Goal: Task Accomplishment & Management: Manage account settings

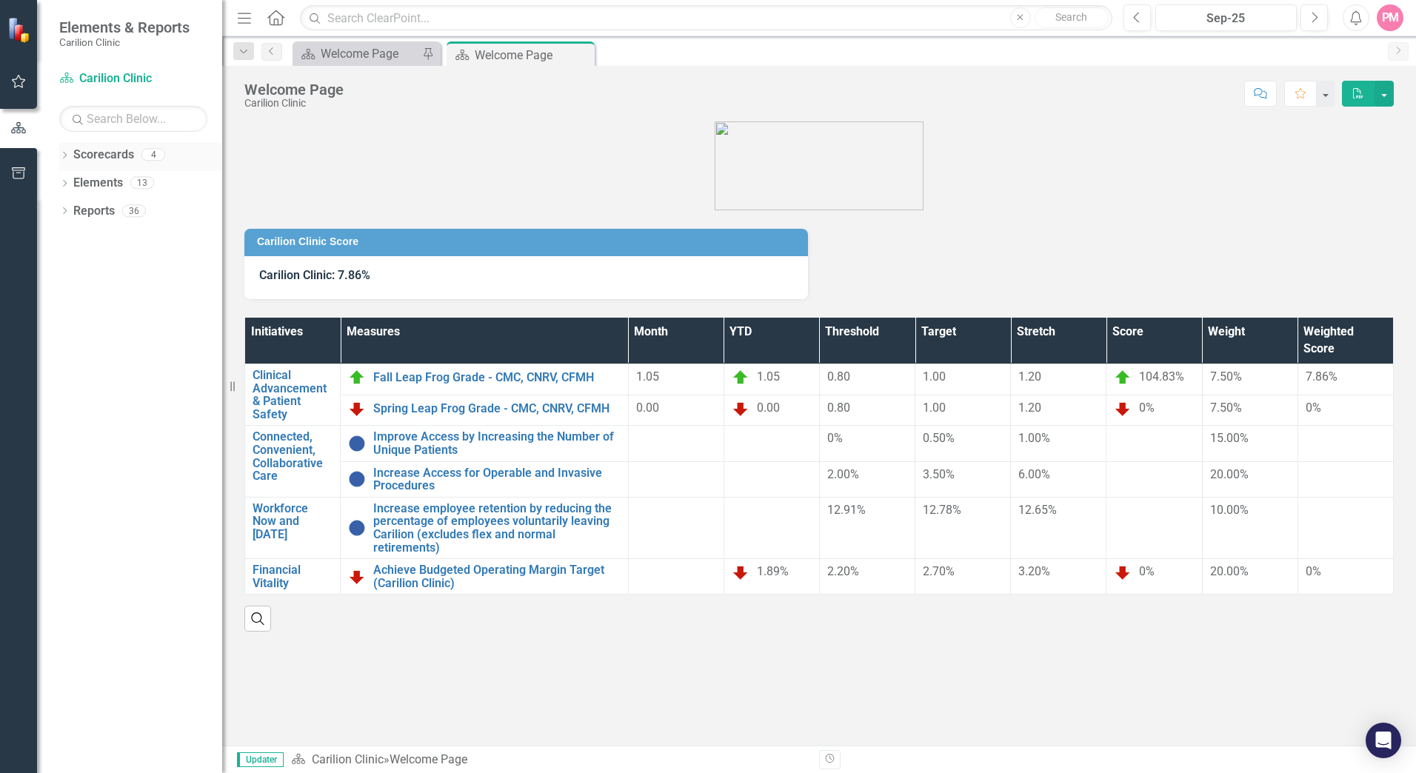
click at [76, 158] on link "Scorecards" at bounding box center [103, 155] width 61 height 17
click at [68, 155] on icon "Dropdown" at bounding box center [64, 157] width 10 height 8
click at [80, 178] on div "Dropdown" at bounding box center [74, 183] width 15 height 13
click at [90, 211] on icon "Dropdown" at bounding box center [86, 210] width 11 height 9
click at [137, 241] on link "Gastroenterology" at bounding box center [166, 239] width 111 height 17
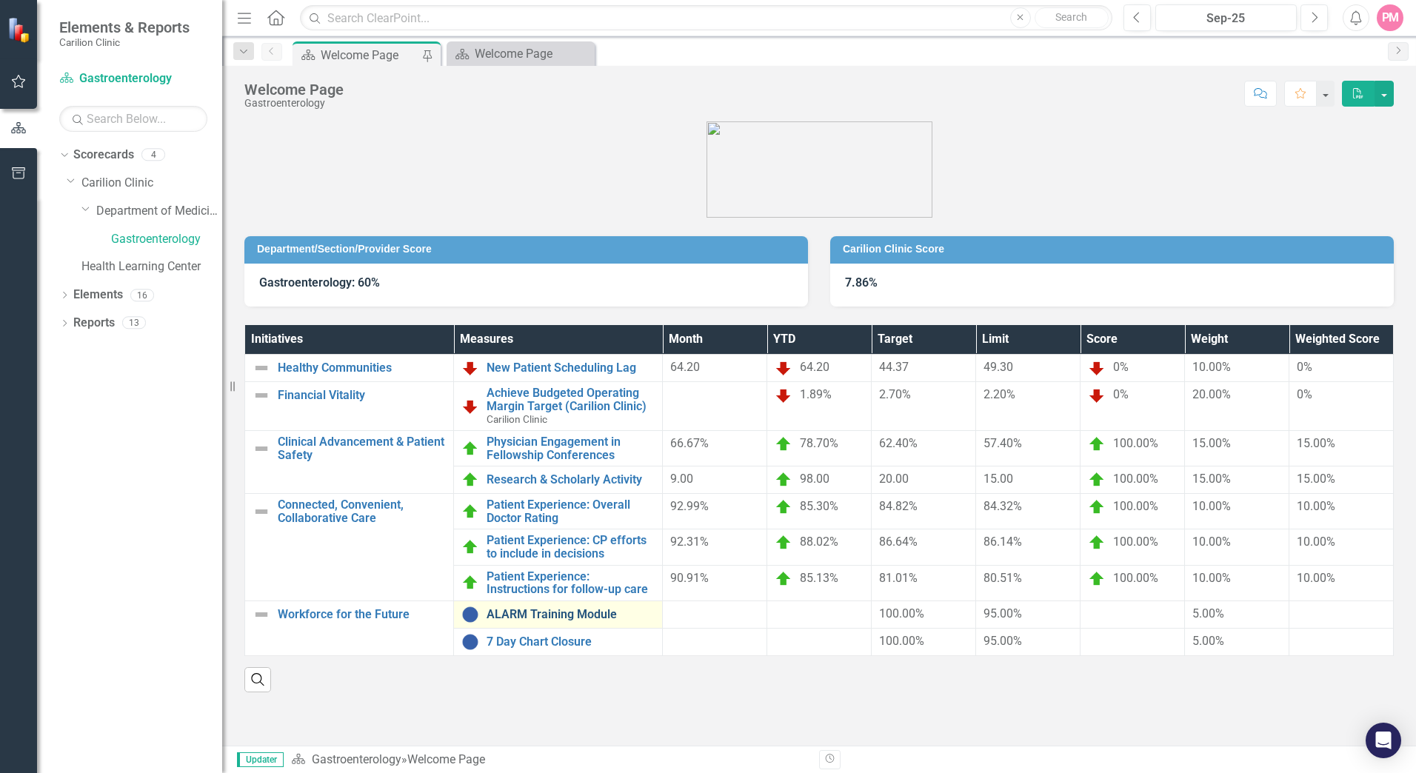
click at [576, 608] on link "ALARM Training Module" at bounding box center [570, 614] width 168 height 13
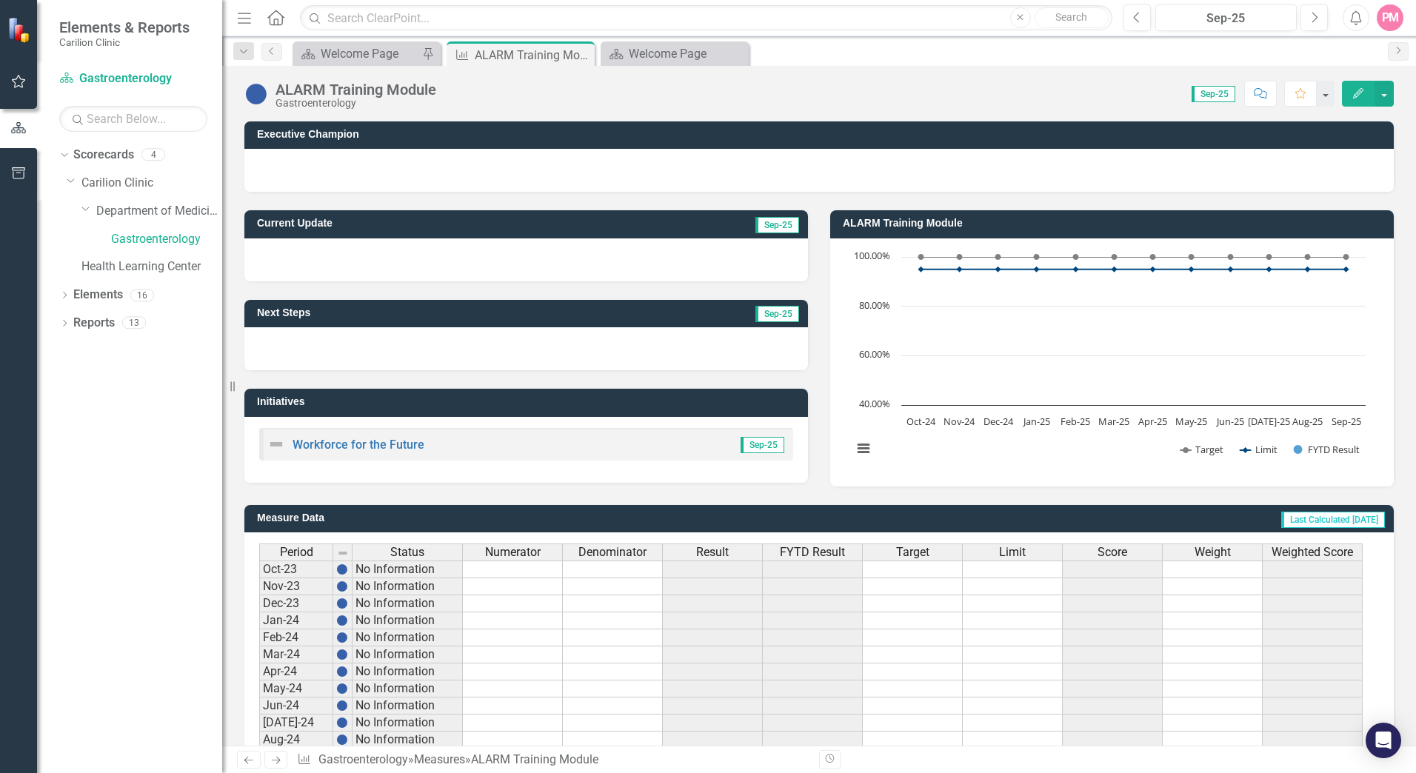
scroll to position [261, 0]
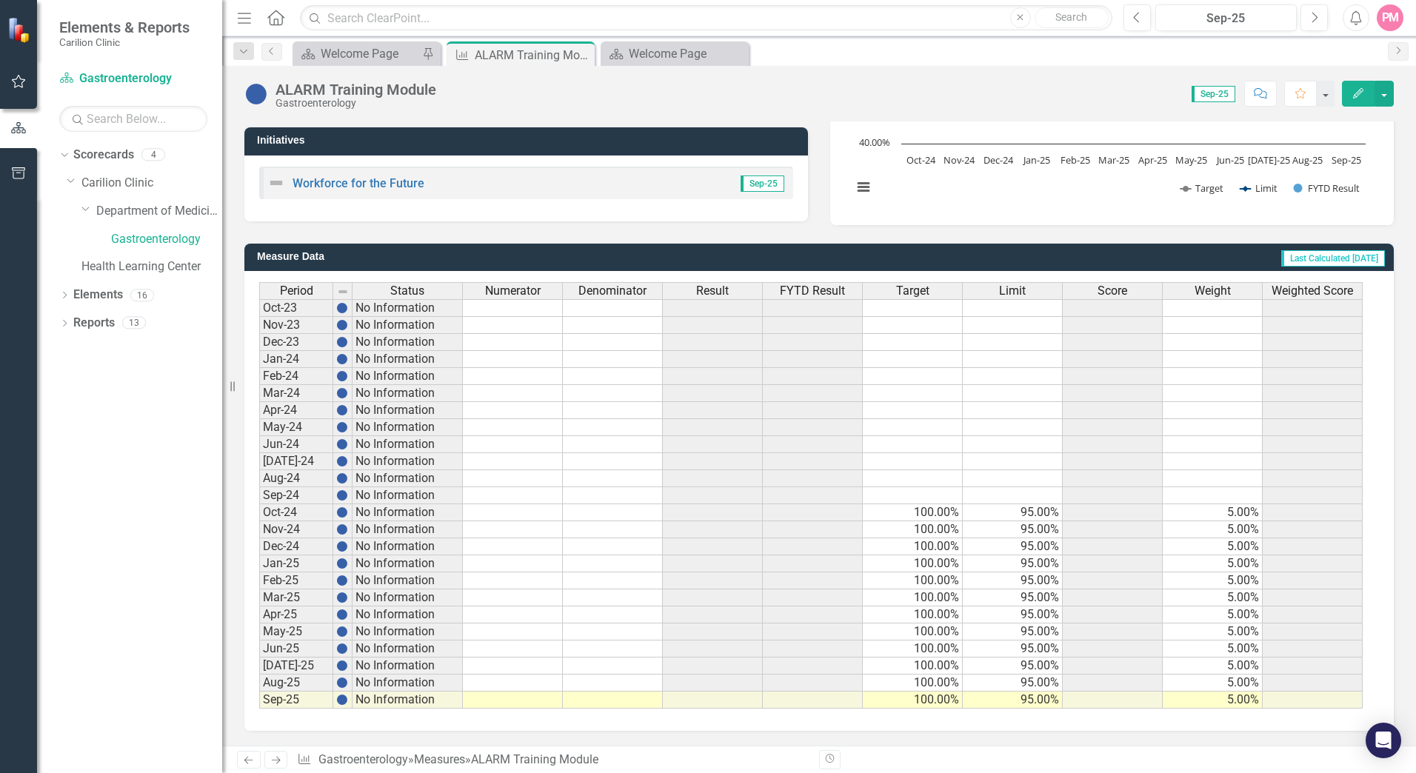
click at [507, 698] on td at bounding box center [513, 699] width 100 height 17
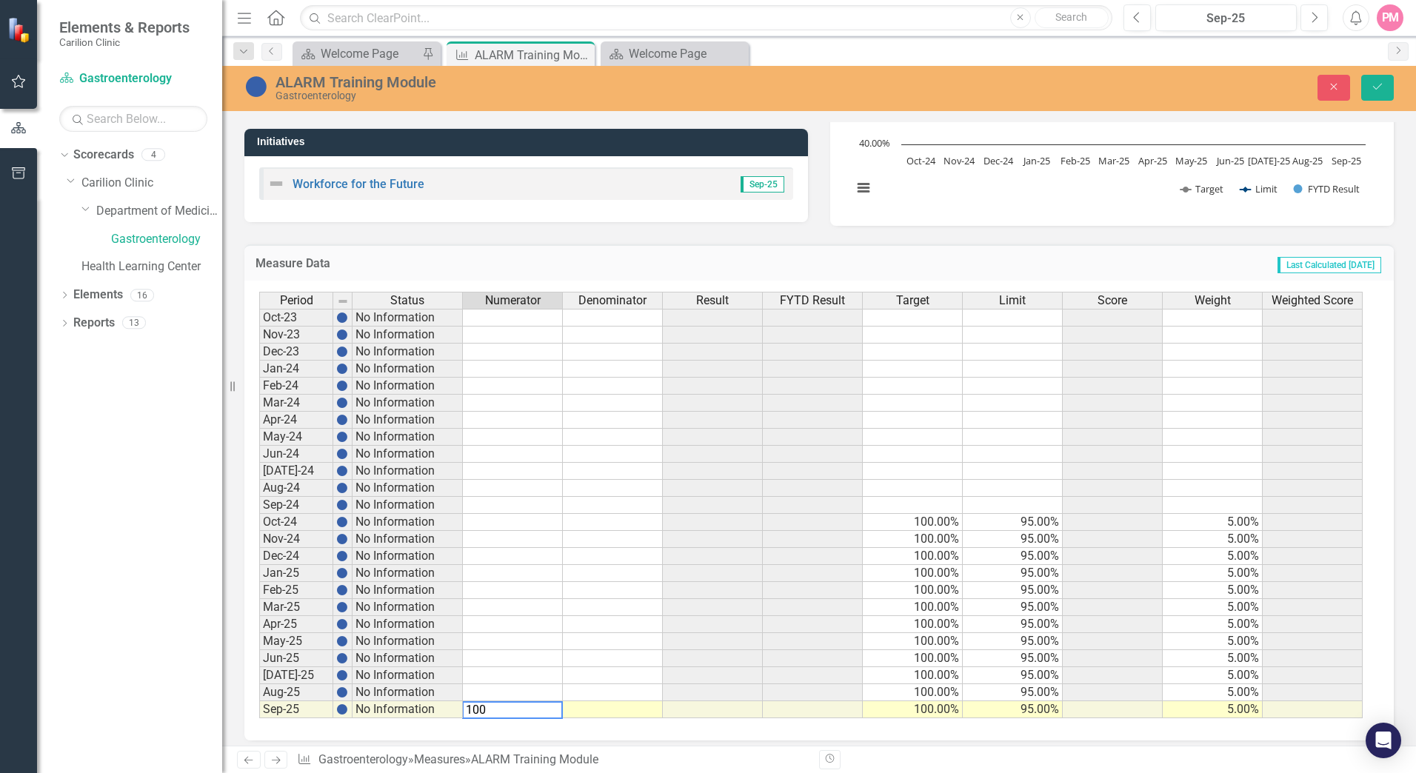
type textarea "100"
click at [583, 710] on td at bounding box center [613, 709] width 100 height 17
type textarea "100"
click at [1372, 90] on icon "Save" at bounding box center [1376, 86] width 13 height 10
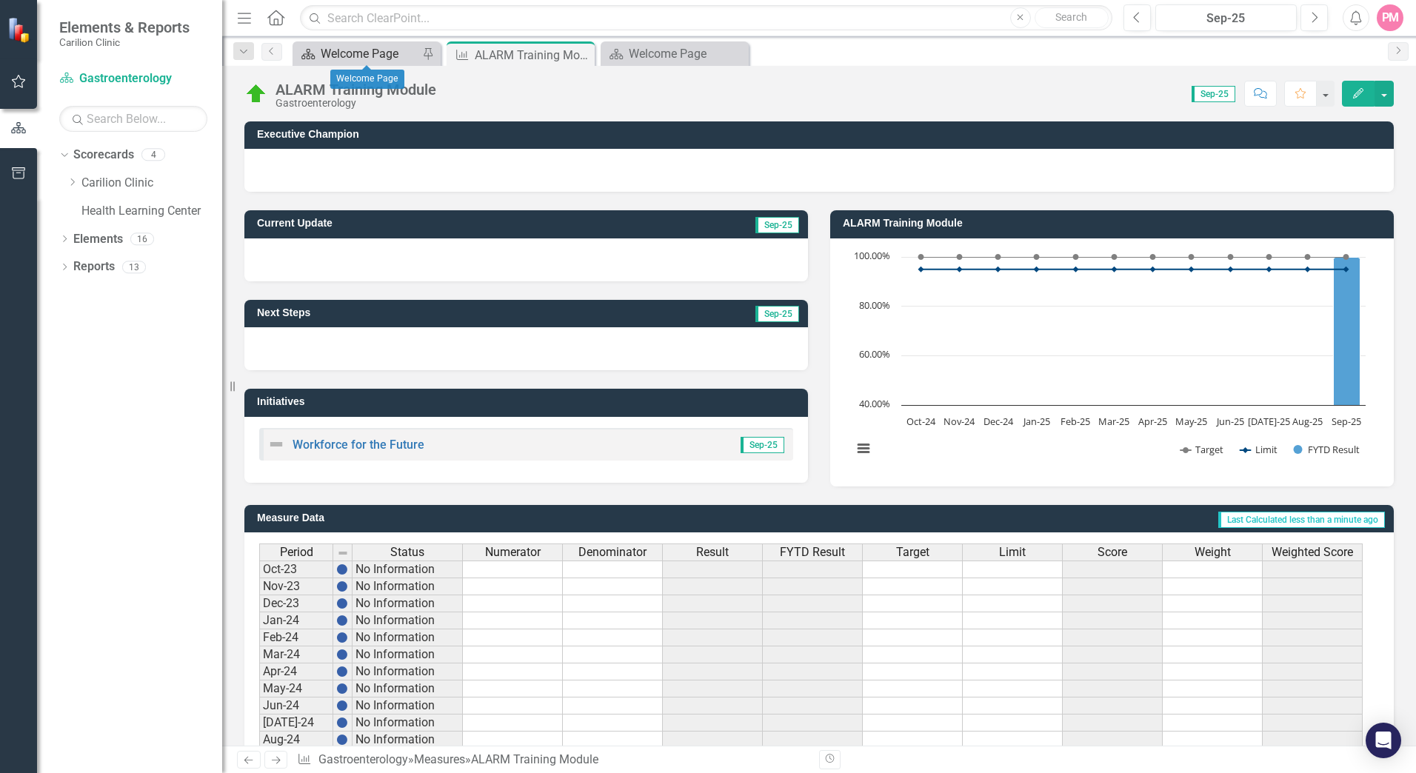
click at [352, 53] on div "Welcome Page" at bounding box center [370, 53] width 98 height 19
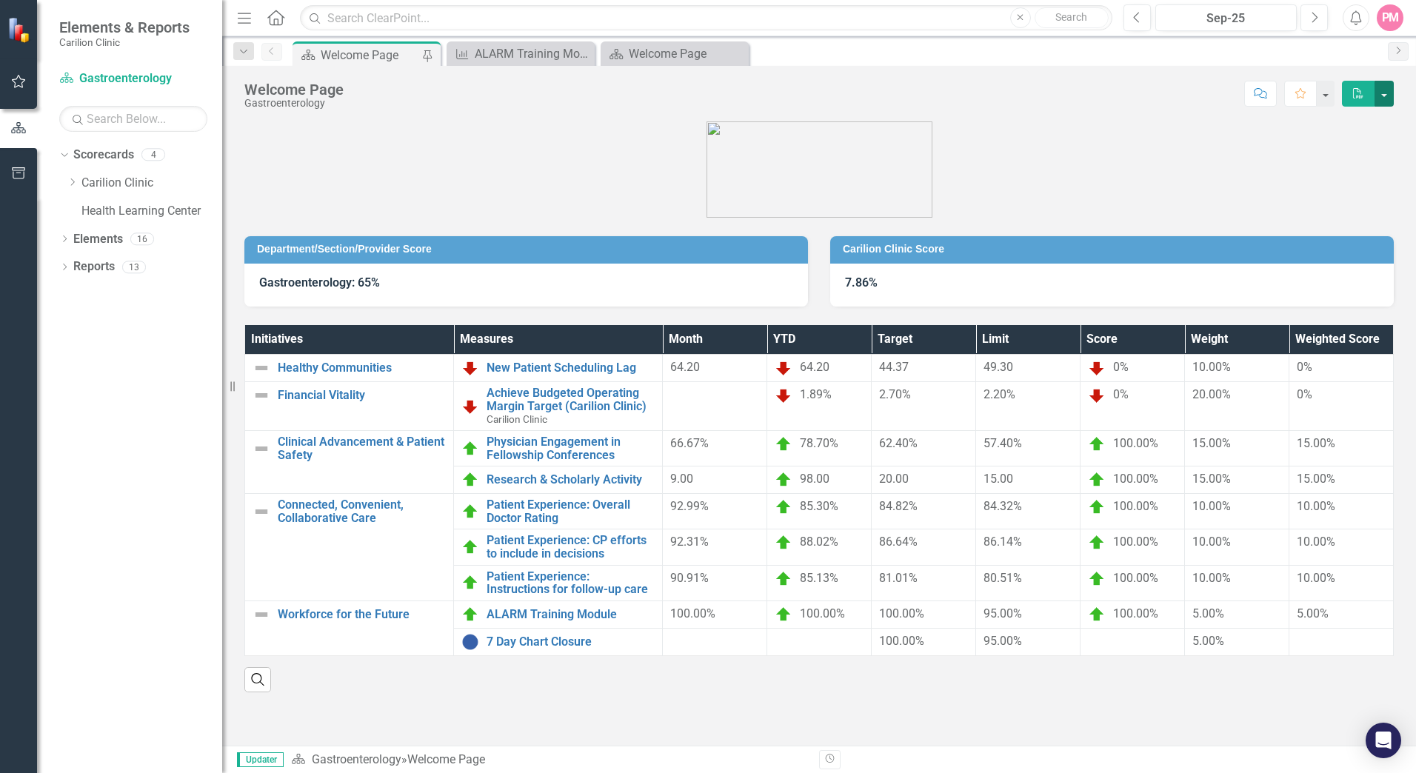
click at [1382, 97] on button "button" at bounding box center [1383, 94] width 19 height 26
click at [1125, 118] on div "Welcome Page Gastroenterology Score: N/A Sep-25 Completed Comment Favorite PDF …" at bounding box center [818, 406] width 1193 height 680
